Goal: Contribute content

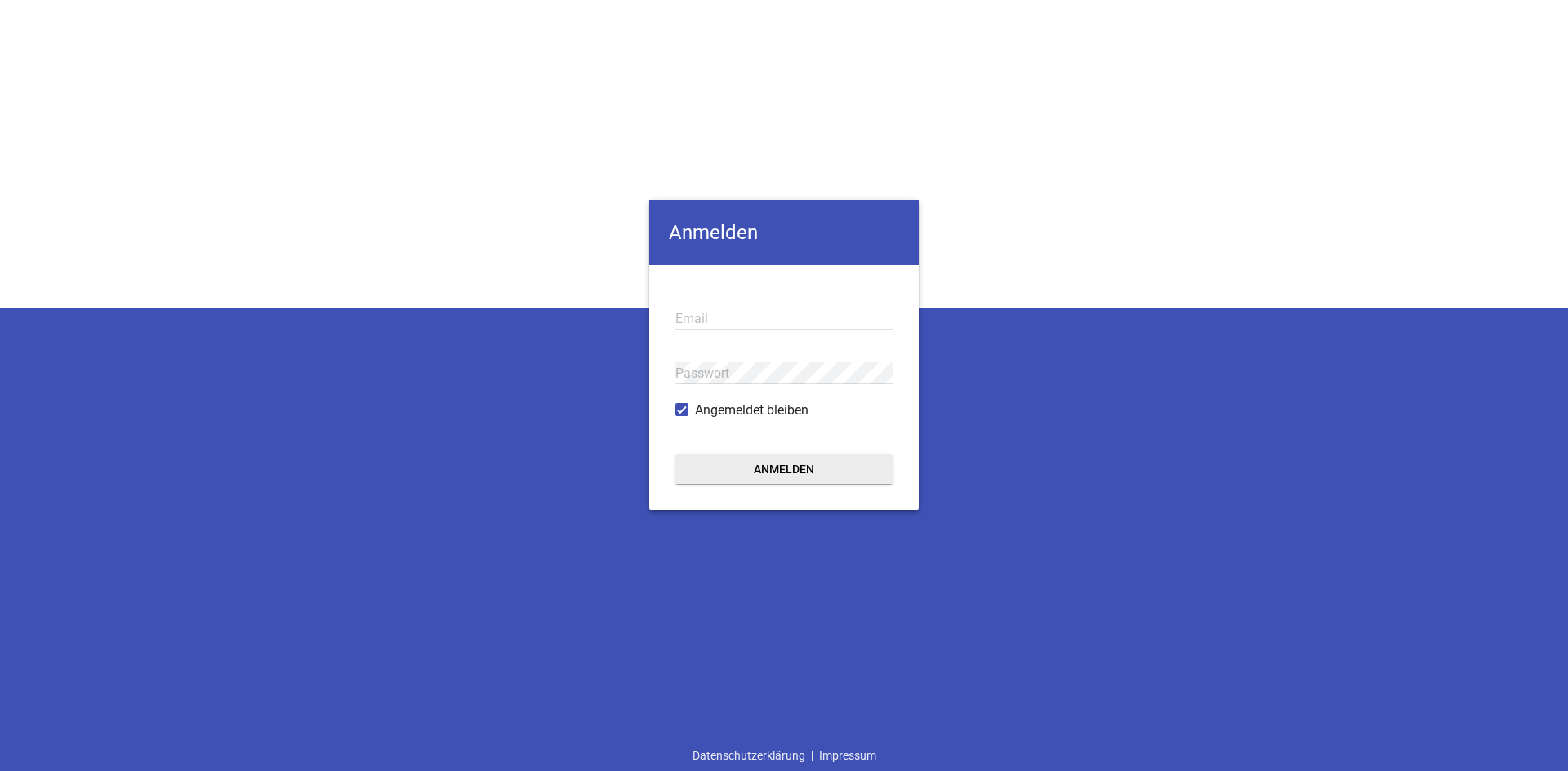
type input "[EMAIL_ADDRESS][DOMAIN_NAME]"
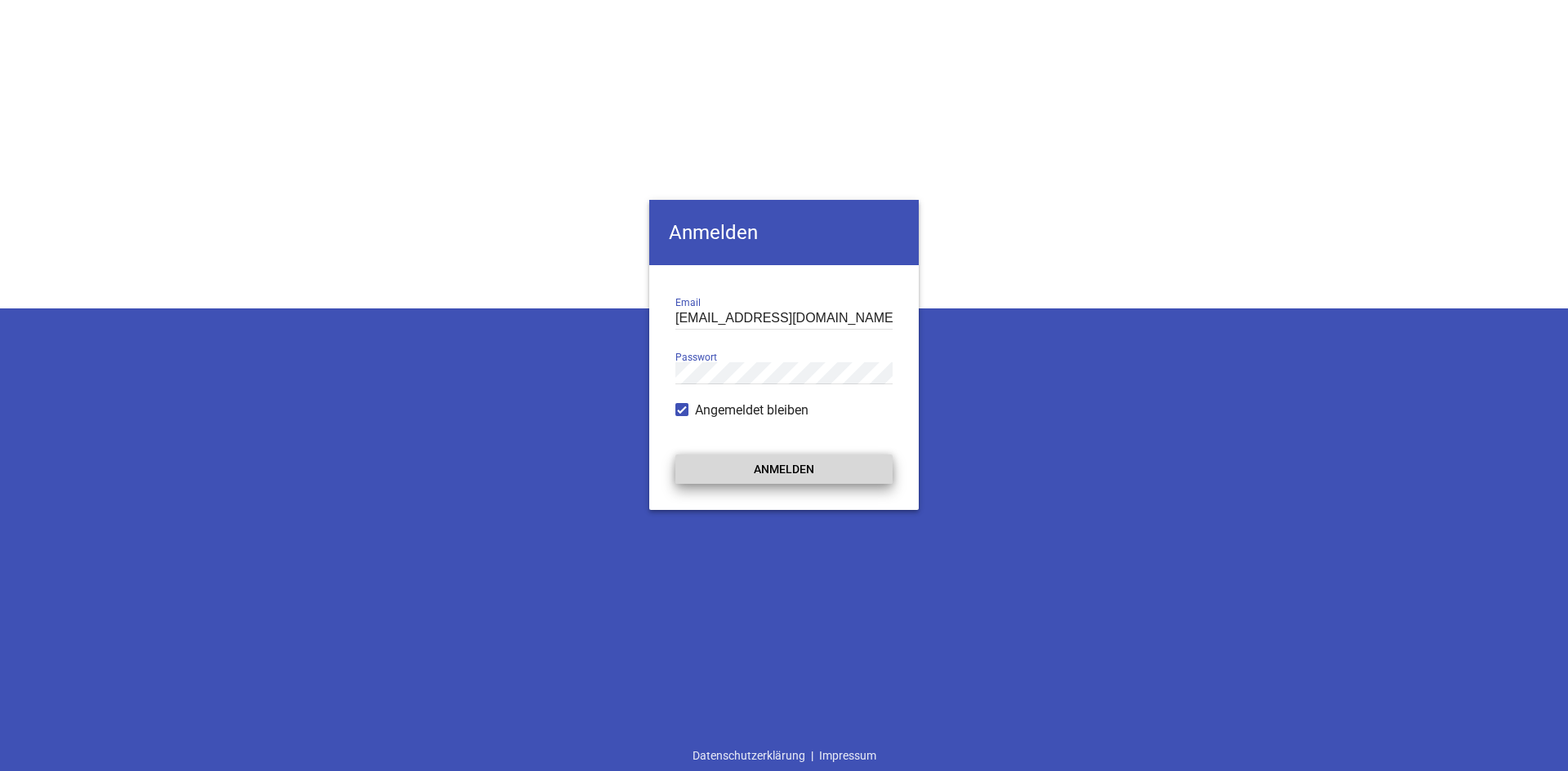
click at [748, 466] on button "Anmelden" at bounding box center [784, 469] width 217 height 29
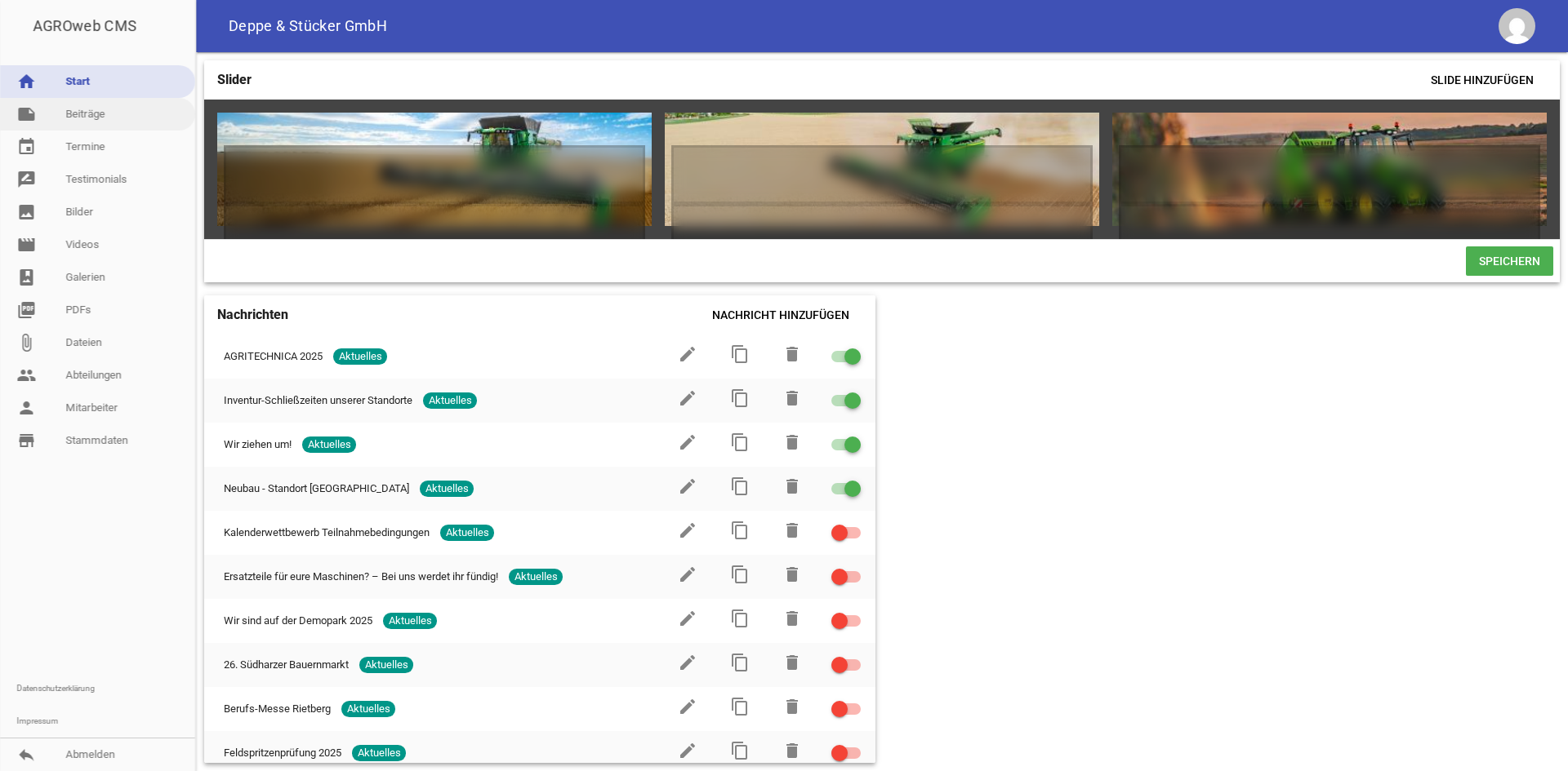
click at [81, 124] on link "note Beiträge" at bounding box center [98, 114] width 195 height 33
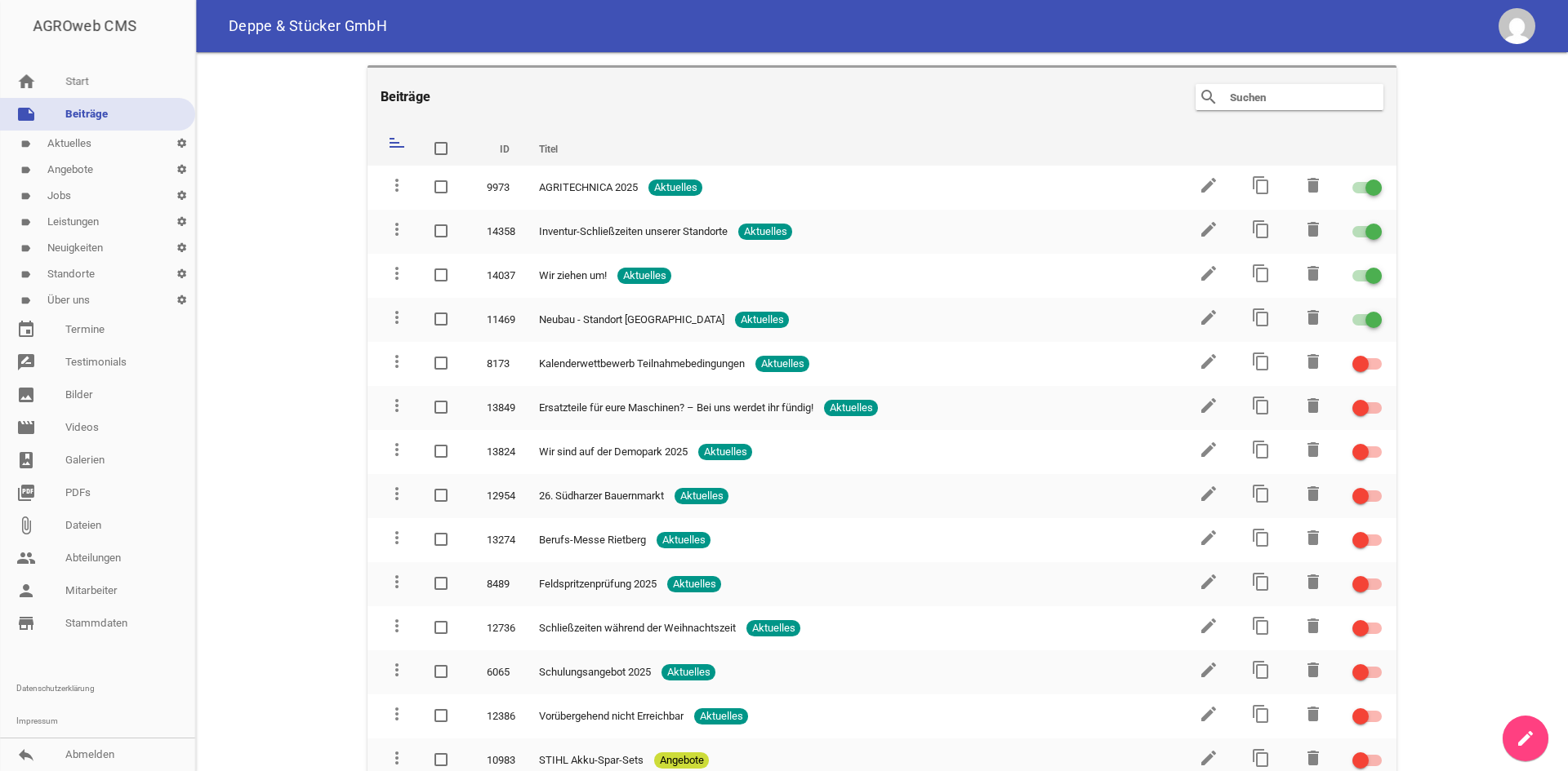
click at [86, 202] on link "label Jobs settings" at bounding box center [98, 196] width 195 height 26
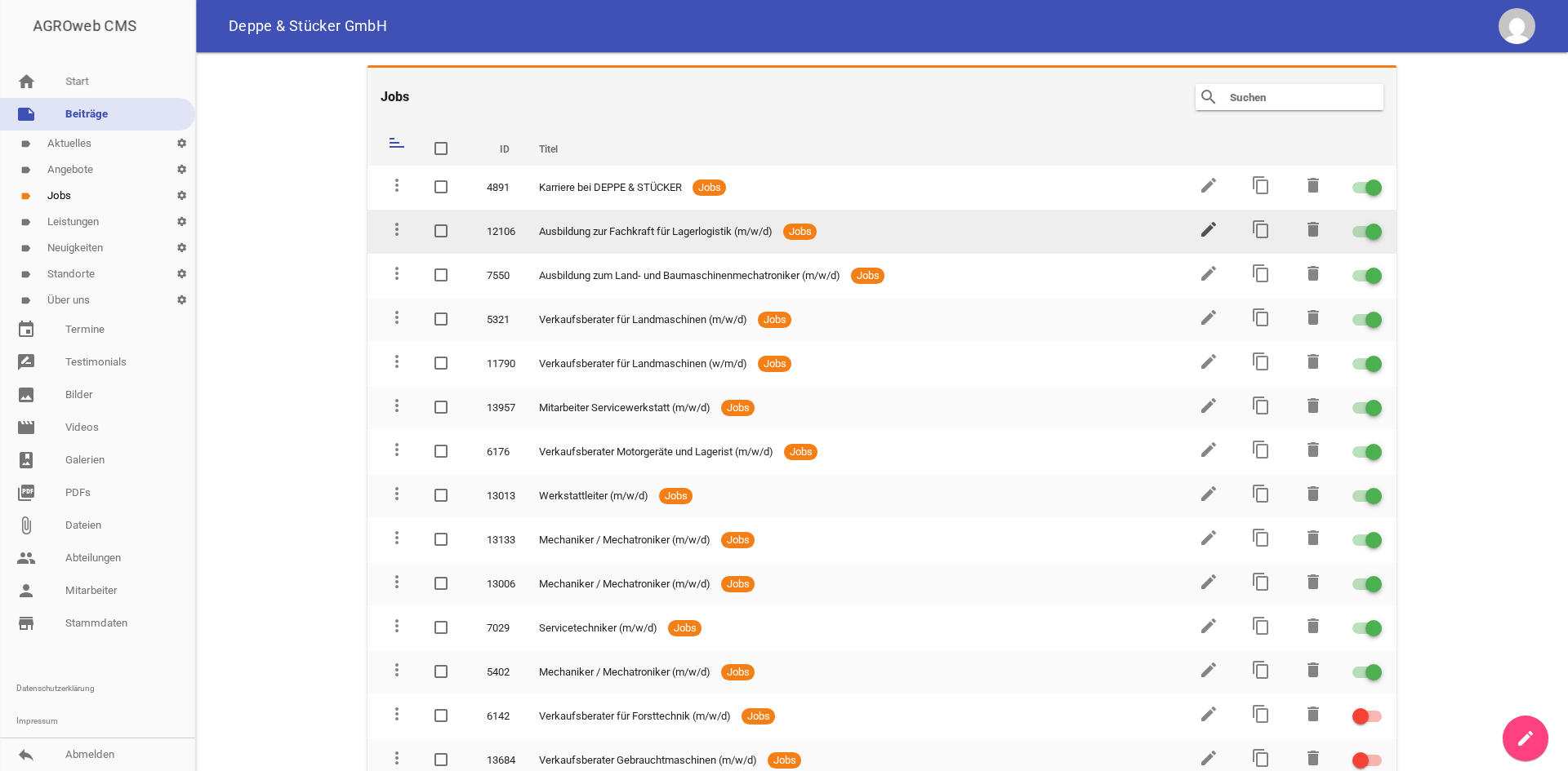
click at [1205, 233] on icon "edit" at bounding box center [1208, 229] width 19 height 19
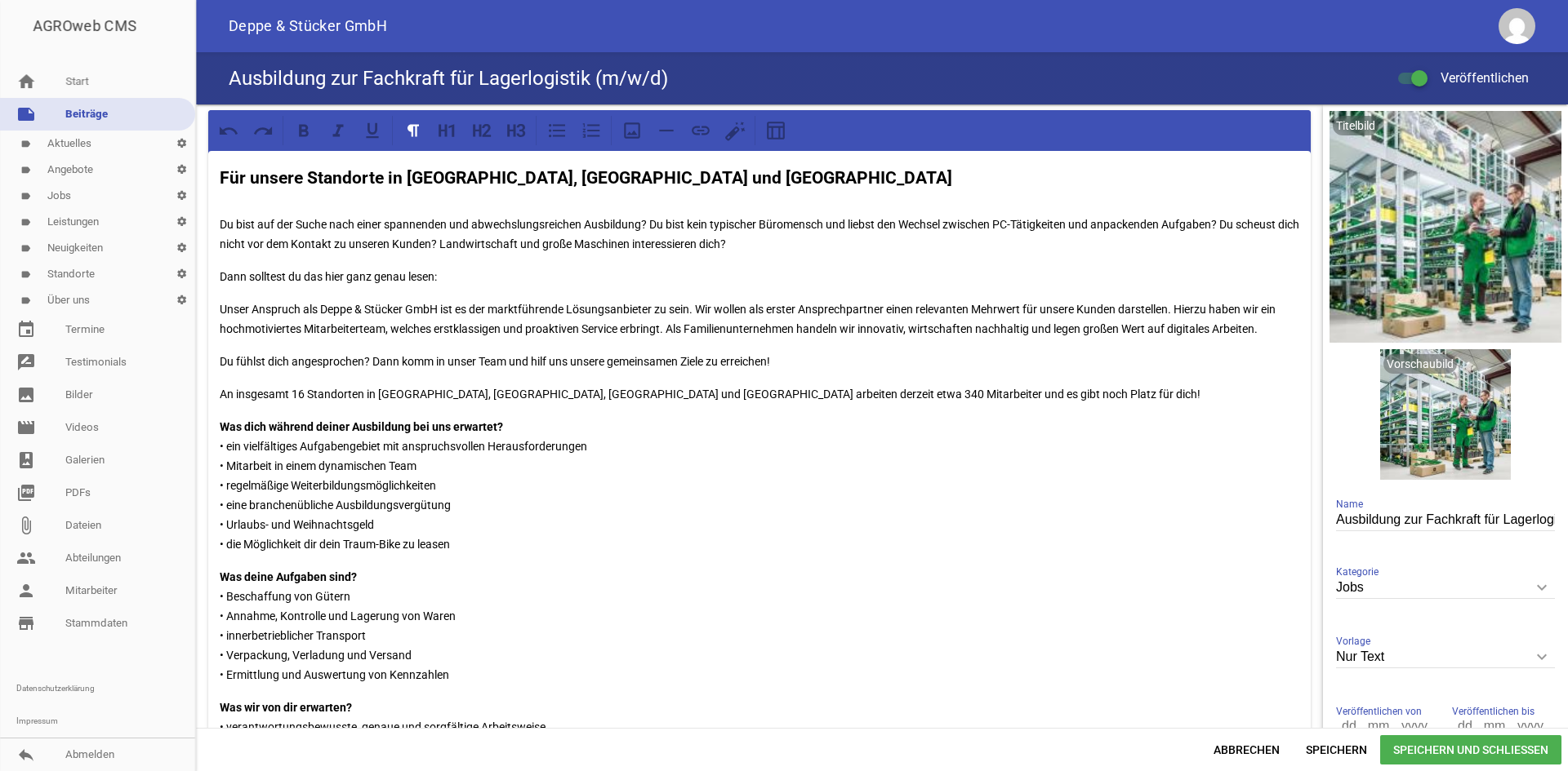
click at [647, 186] on h3 "Für unsere Standorte in [GEOGRAPHIC_DATA], [GEOGRAPHIC_DATA] und [GEOGRAPHIC_DA…" at bounding box center [759, 179] width 1079 height 26
click at [560, 180] on strong "Für unsere Standorte in [GEOGRAPHIC_DATA], [GEOGRAPHIC_DATA] und [GEOGRAPHIC_DA…" at bounding box center [585, 178] width 732 height 19
click at [623, 183] on h3 "Für unsere Standorte in [GEOGRAPHIC_DATA], [GEOGRAPHIC_DATA], [GEOGRAPHIC_DATA]" at bounding box center [759, 179] width 1079 height 26
click at [1434, 742] on span "Speichern und Schließen" at bounding box center [1470, 750] width 181 height 29
